Goal: Task Accomplishment & Management: Manage account settings

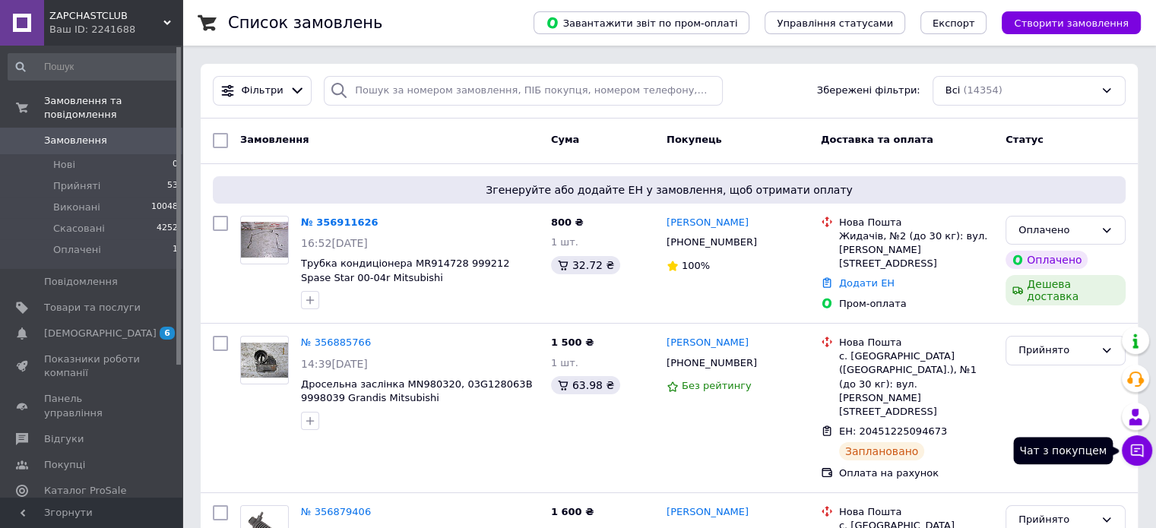
click at [1140, 453] on icon at bounding box center [1137, 450] width 15 height 15
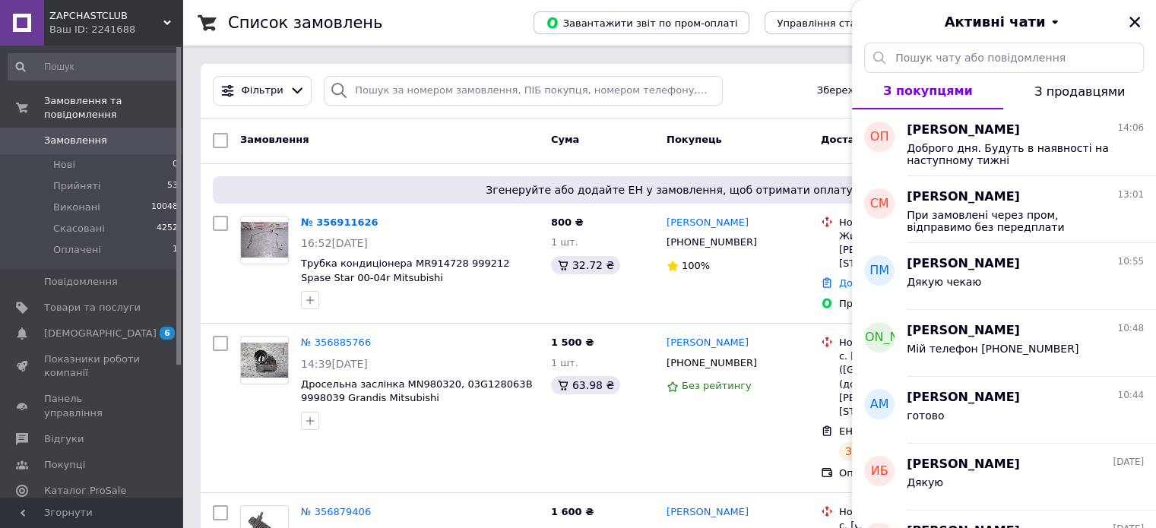
click at [1132, 24] on icon "Закрити" at bounding box center [1135, 22] width 11 height 11
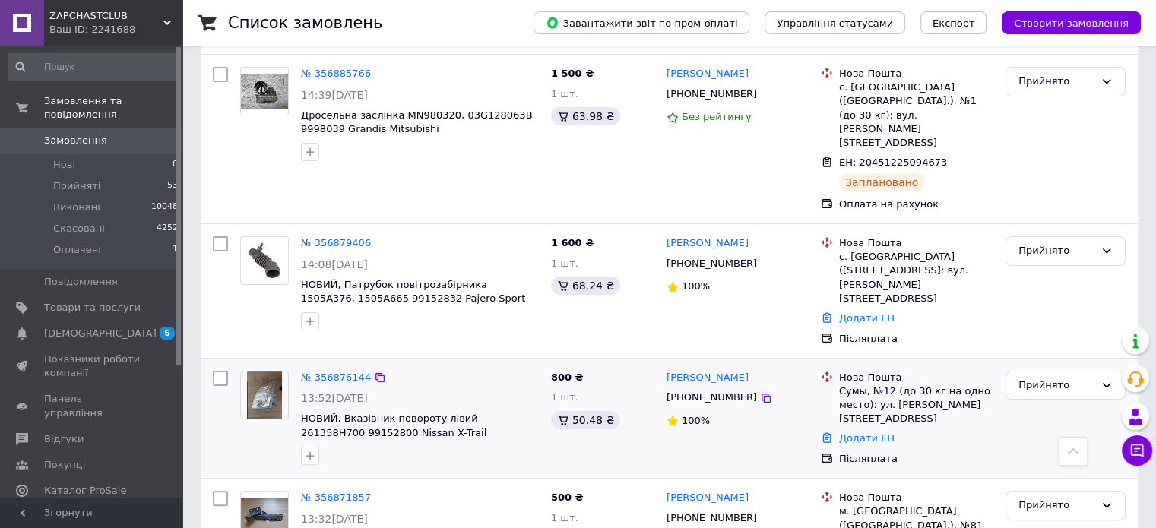
scroll to position [76, 0]
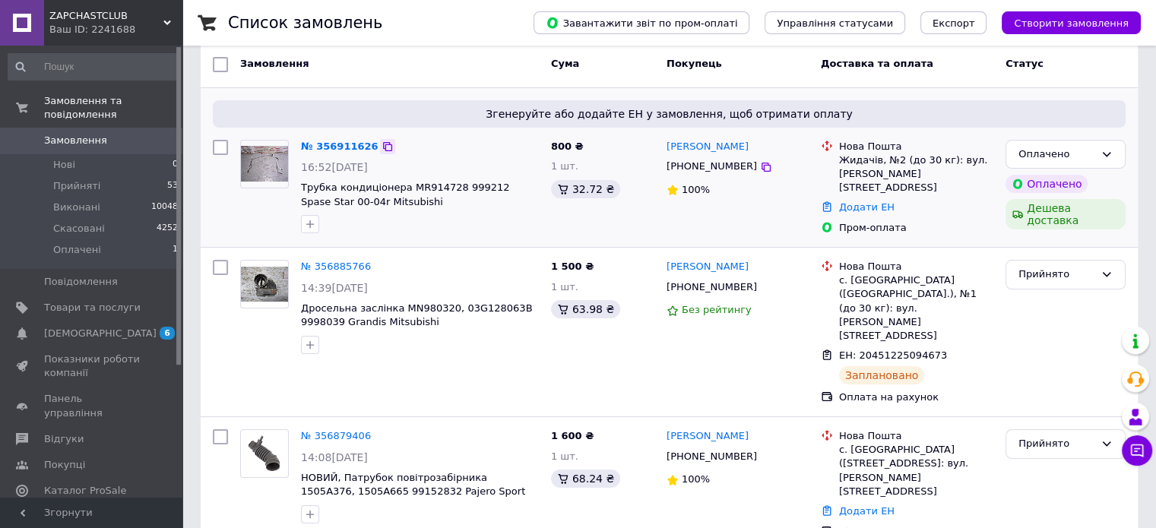
click at [382, 146] on icon at bounding box center [388, 147] width 12 height 12
click at [1109, 158] on icon at bounding box center [1107, 154] width 12 height 12
click at [1063, 186] on li "Прийнято" at bounding box center [1066, 186] width 119 height 28
click at [376, 148] on icon at bounding box center [380, 146] width 9 height 9
drag, startPoint x: 386, startPoint y: 202, endPoint x: 301, endPoint y: 186, distance: 86.6
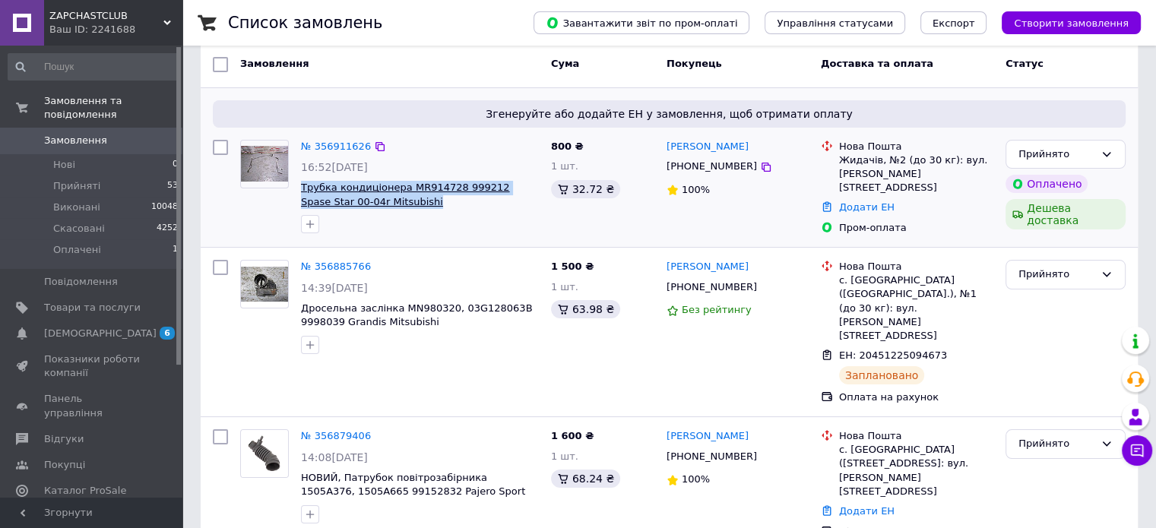
click at [301, 186] on span "Трубка кондиціонера MR914728 999212 Spase Star 00-04r Mitsubishi" at bounding box center [420, 195] width 238 height 28
copy span "Трубка кондиціонера MR914728 999212 Spase Star 00-04r Mitsubishi"
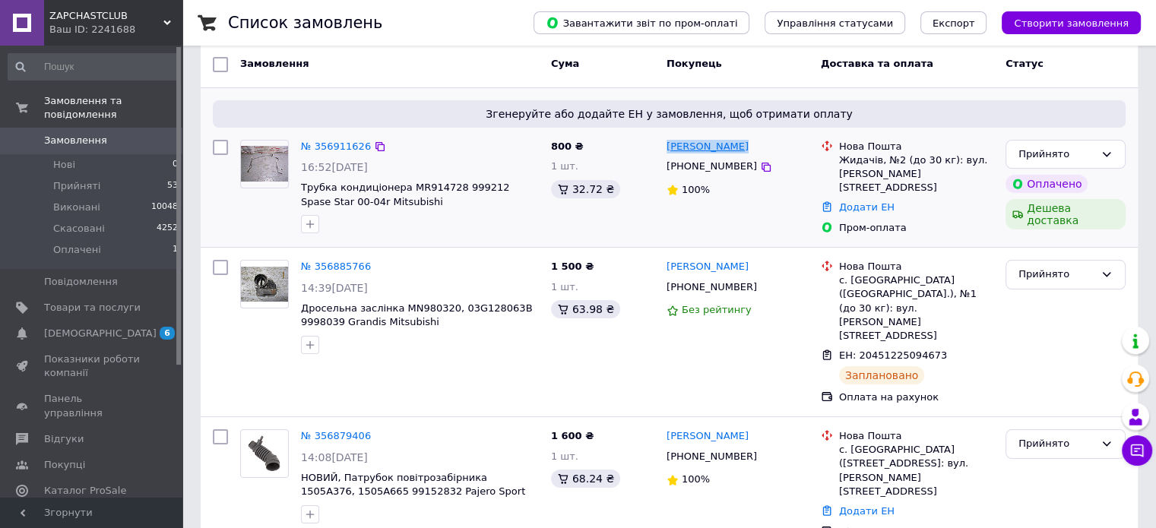
drag, startPoint x: 738, startPoint y: 147, endPoint x: 668, endPoint y: 143, distance: 69.3
click at [668, 143] on div "[PERSON_NAME]" at bounding box center [737, 146] width 145 height 17
copy link "[PERSON_NAME]"
click at [760, 171] on icon at bounding box center [766, 167] width 12 height 12
drag, startPoint x: 899, startPoint y: 176, endPoint x: 839, endPoint y: 162, distance: 62.5
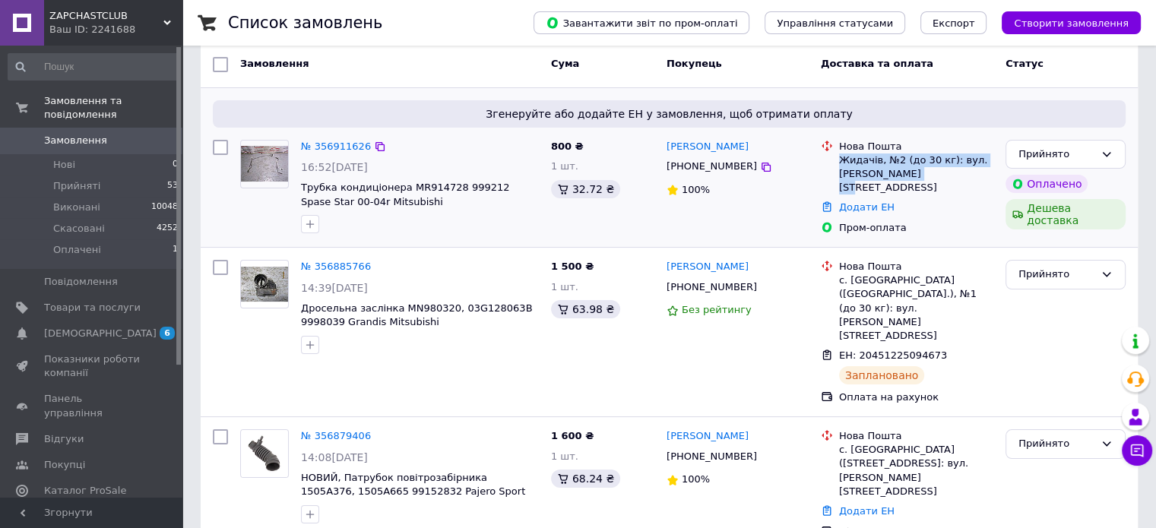
click at [839, 162] on div "Жидачів, №2 (до 30 кг): вул. [PERSON_NAME][STREET_ADDRESS]" at bounding box center [916, 175] width 154 height 42
copy div "Жидачів, №2 (до 30 кг): вул. [PERSON_NAME][STREET_ADDRESS]"
